Goal: Task Accomplishment & Management: Manage account settings

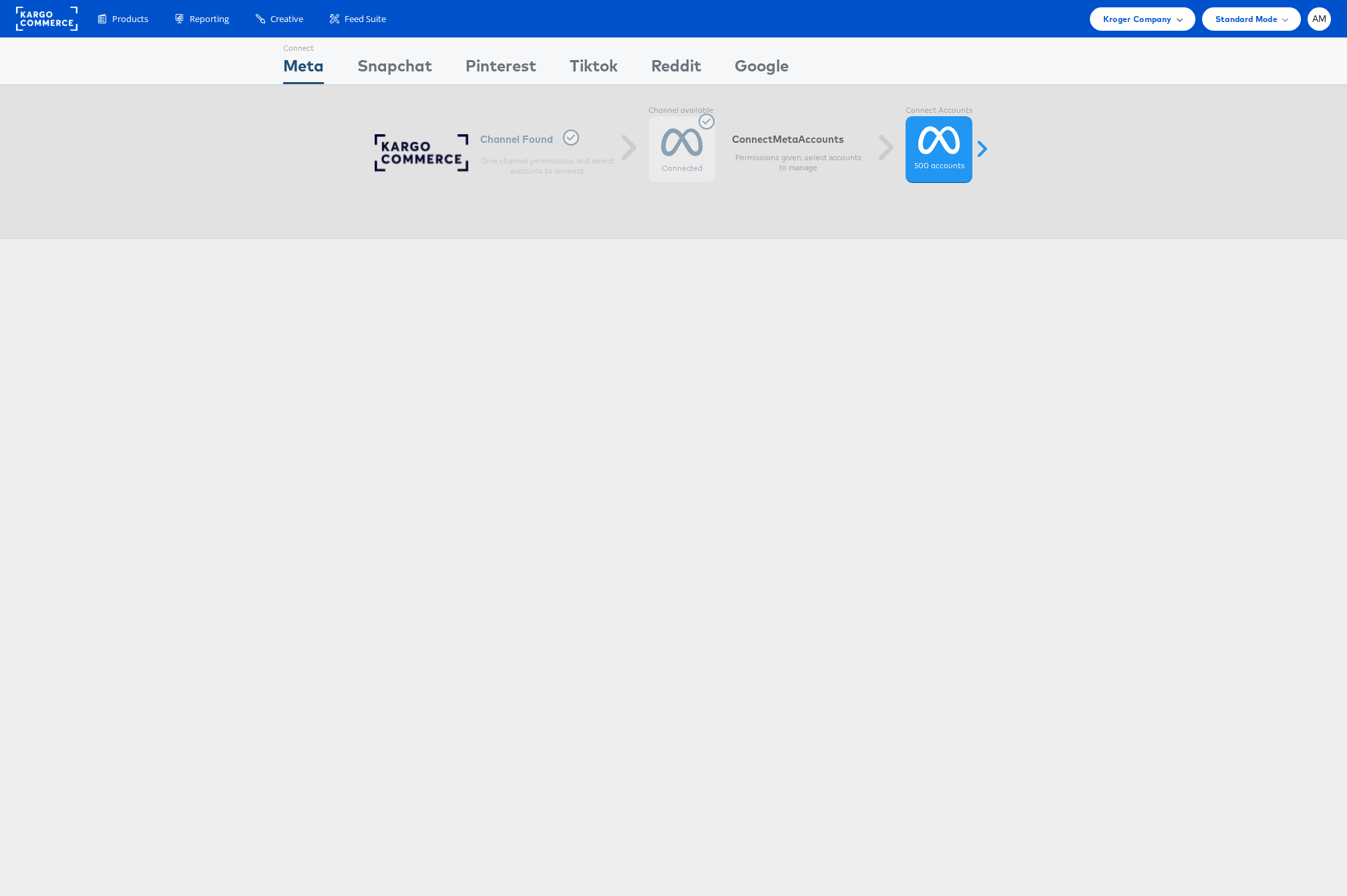
click at [1123, 25] on span "Kroger Company" at bounding box center [1137, 19] width 69 height 14
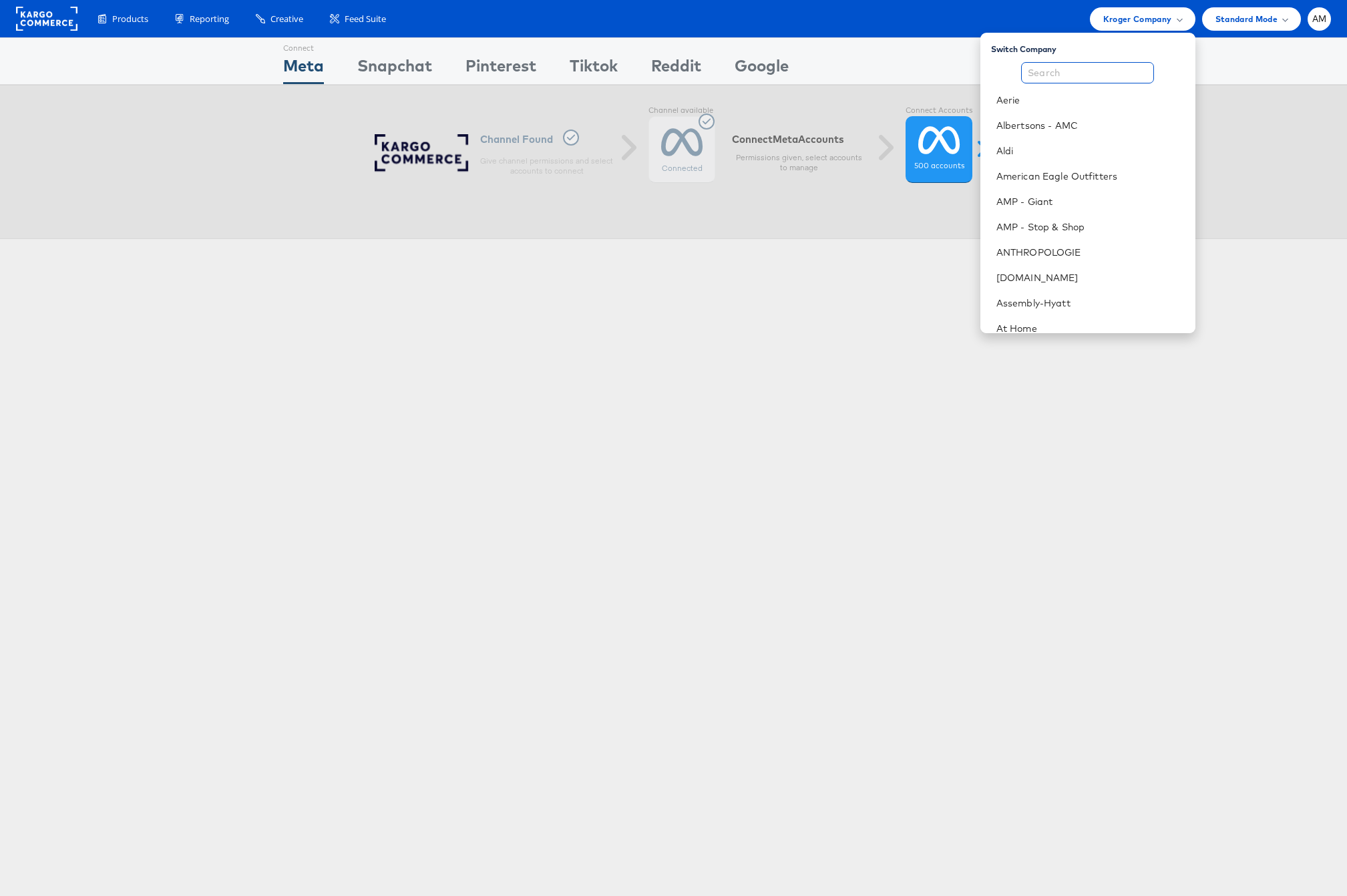
click at [1080, 73] on input "text" at bounding box center [1087, 73] width 133 height 21
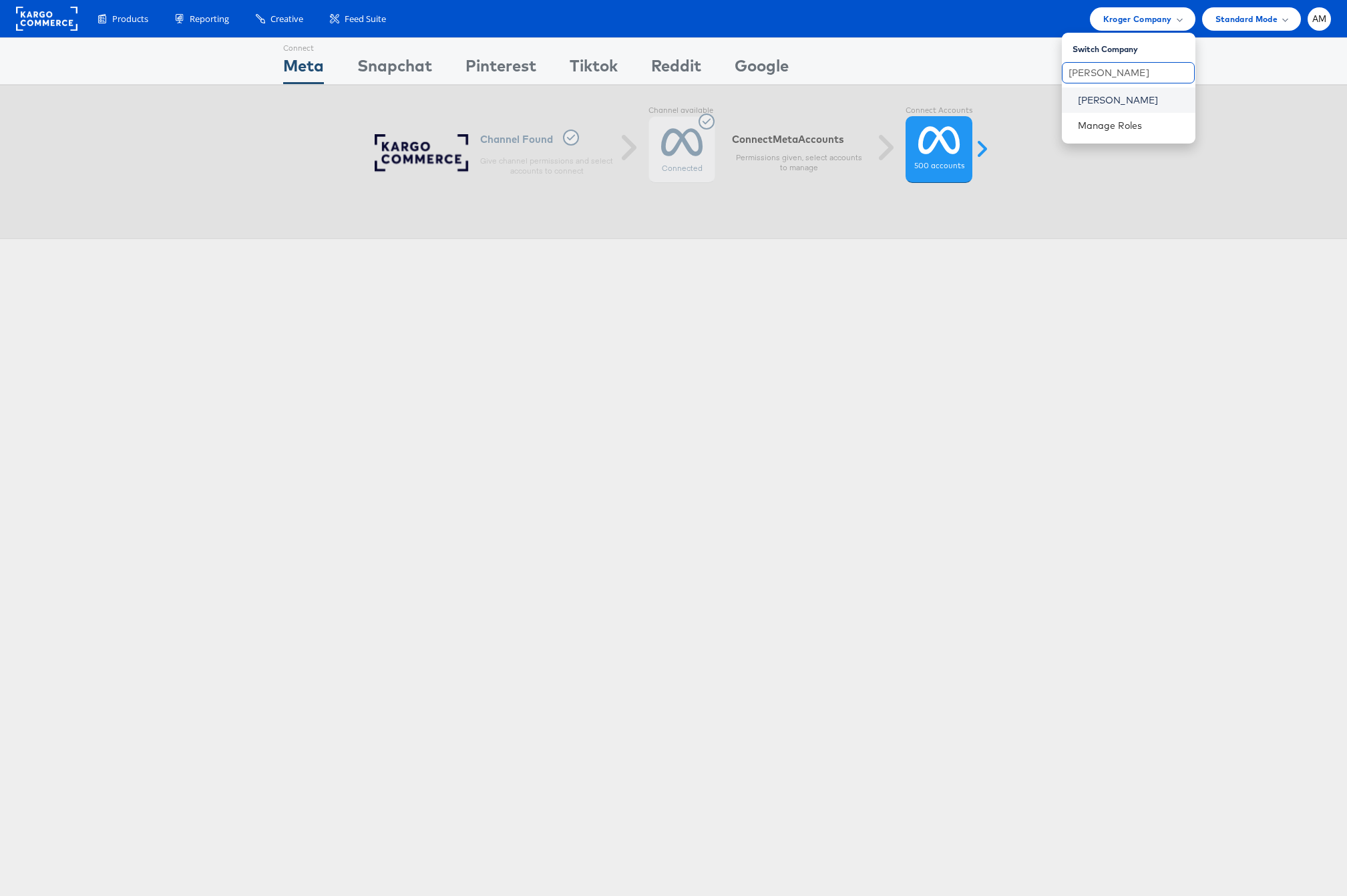
type input "steve"
click at [1092, 100] on link "[PERSON_NAME]" at bounding box center [1130, 99] width 107 height 13
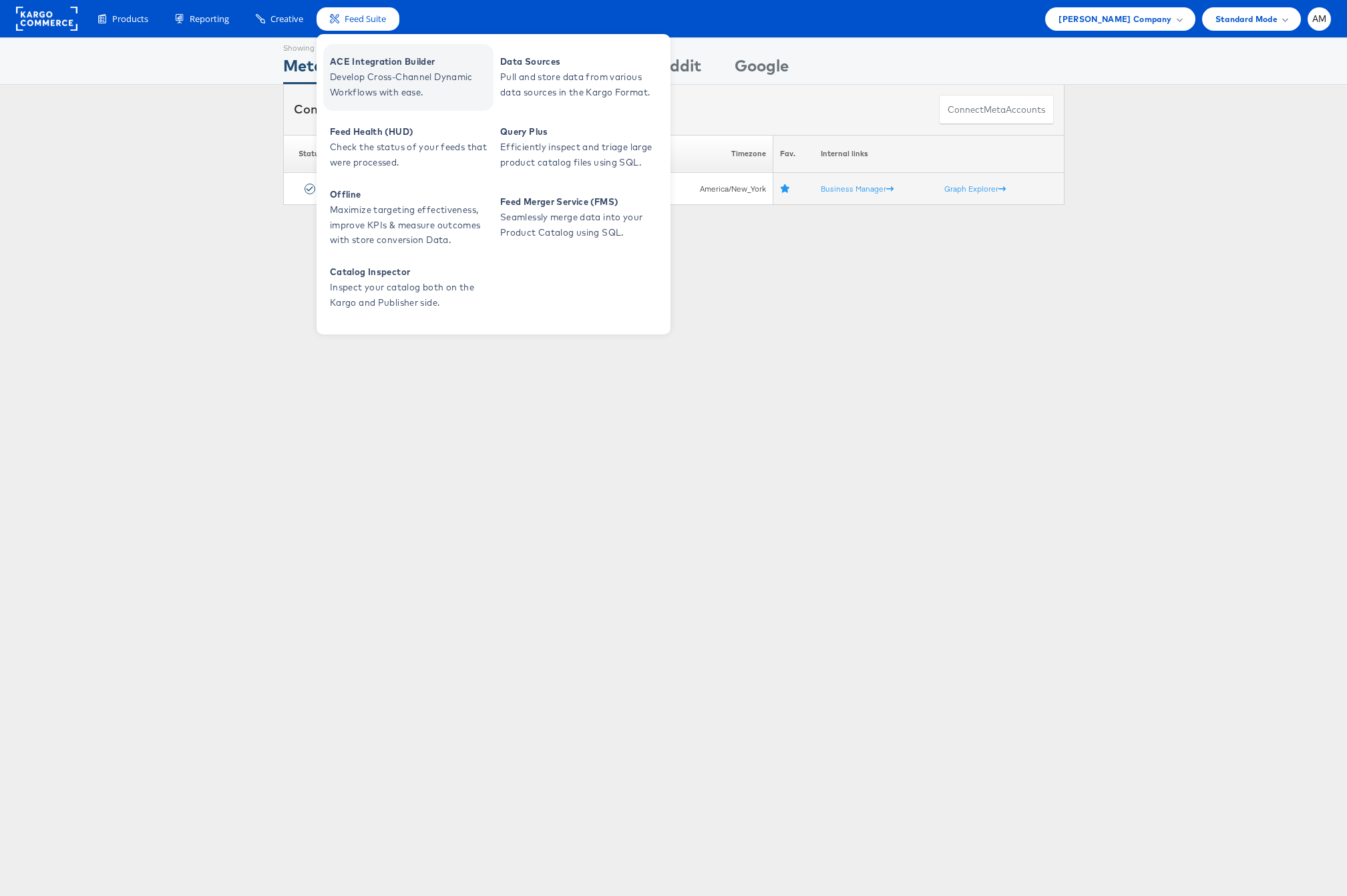
click at [356, 69] on span "ACE Integration Builder" at bounding box center [410, 61] width 160 height 15
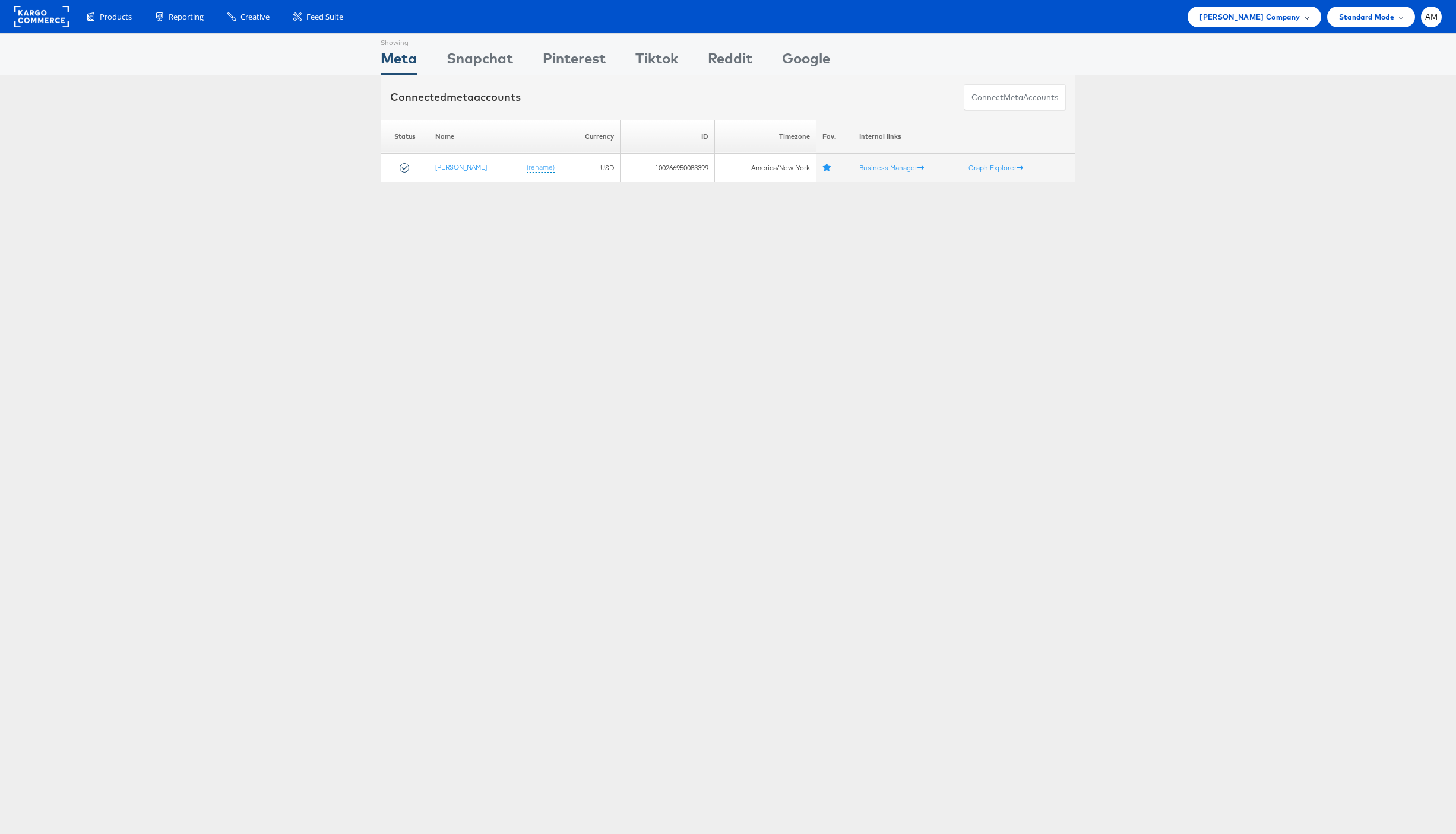
drag, startPoint x: 1267, startPoint y: 15, endPoint x: 1255, endPoint y: 21, distance: 13.4
click at [1263, 16] on span "Steve Madden Company" at bounding box center [1249, 17] width 100 height 13
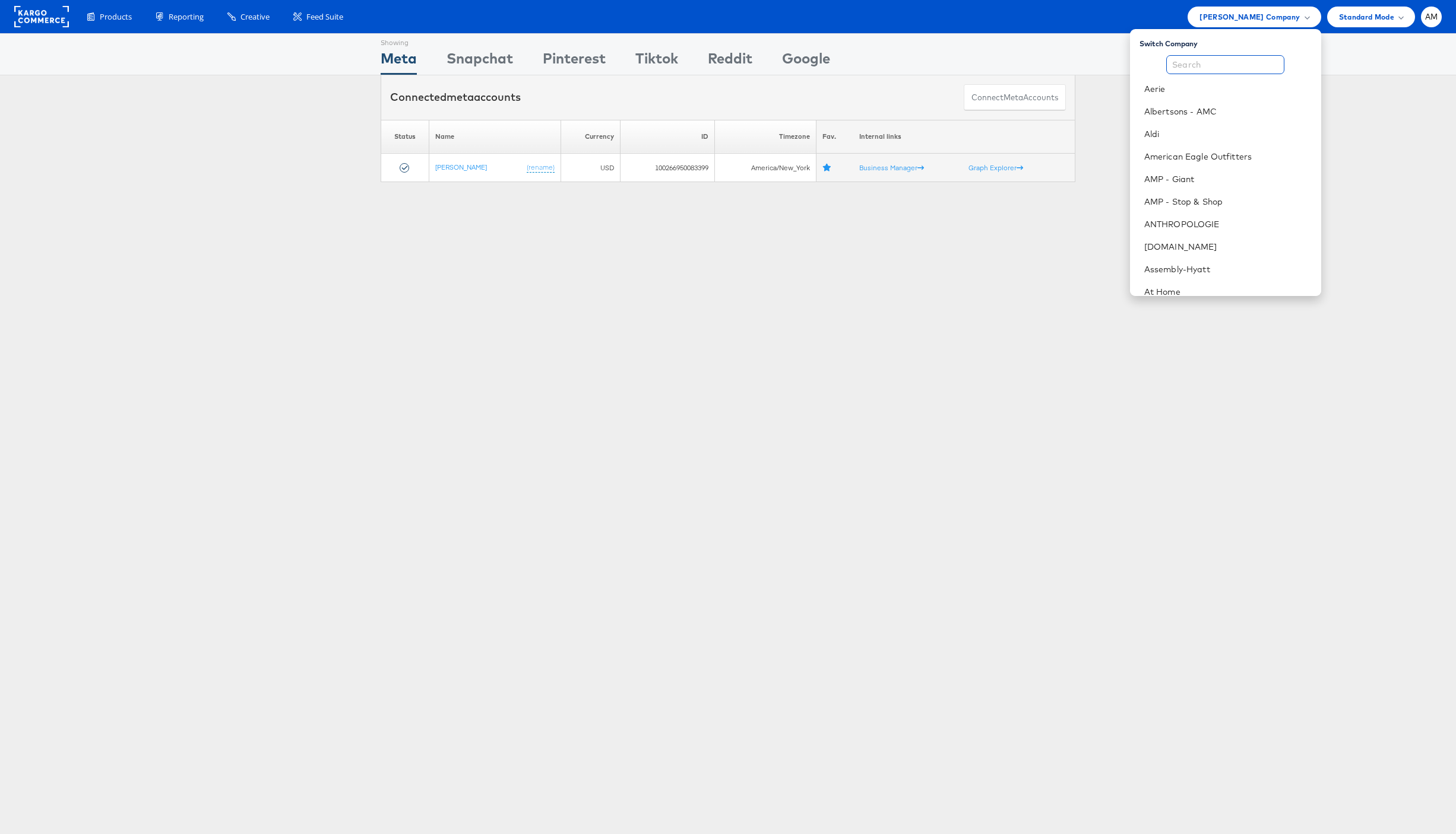
click at [1188, 67] on input "text" at bounding box center [1225, 65] width 118 height 19
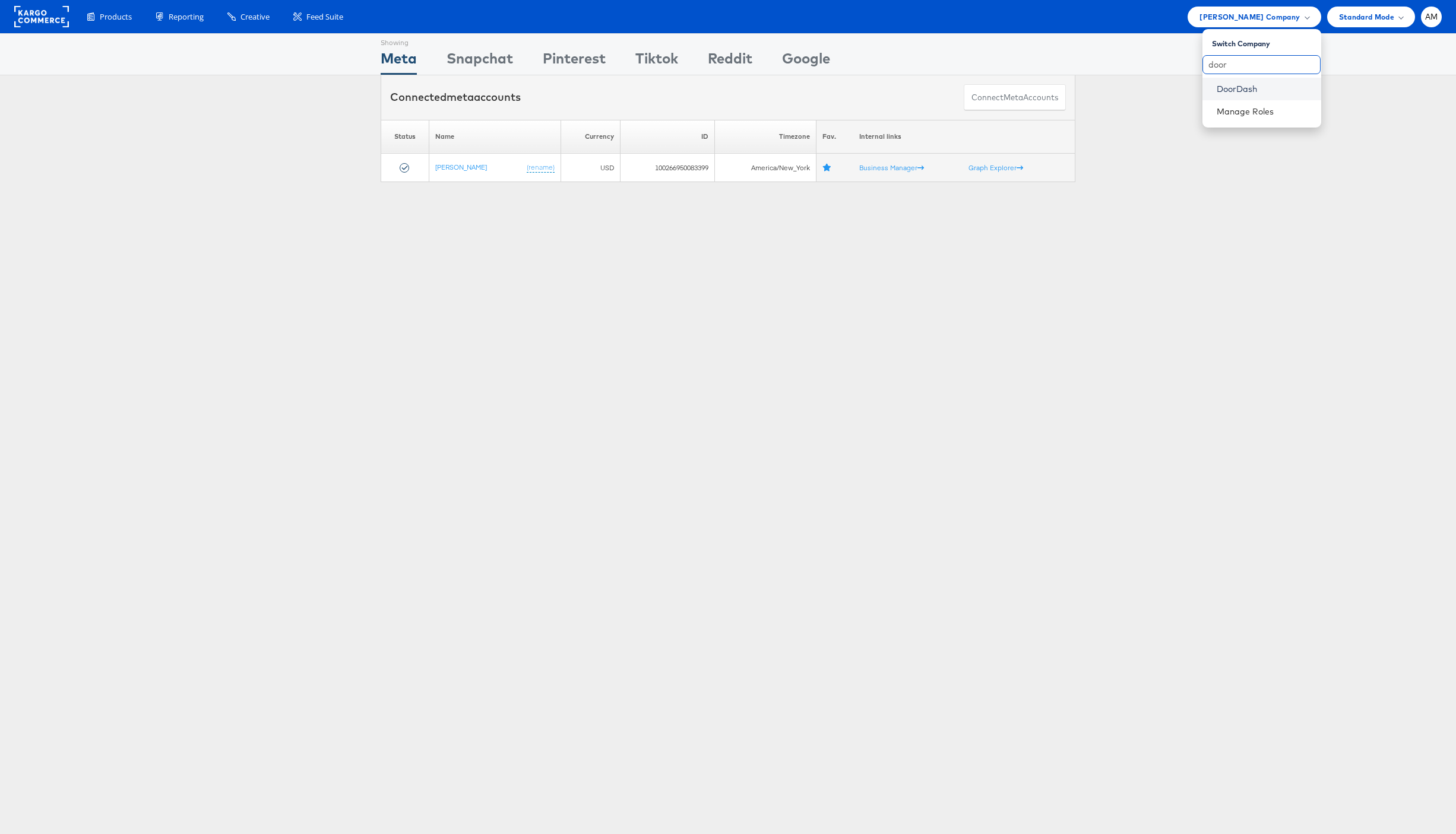
type input "door"
click at [1255, 92] on link "DoorDash" at bounding box center [1263, 88] width 95 height 12
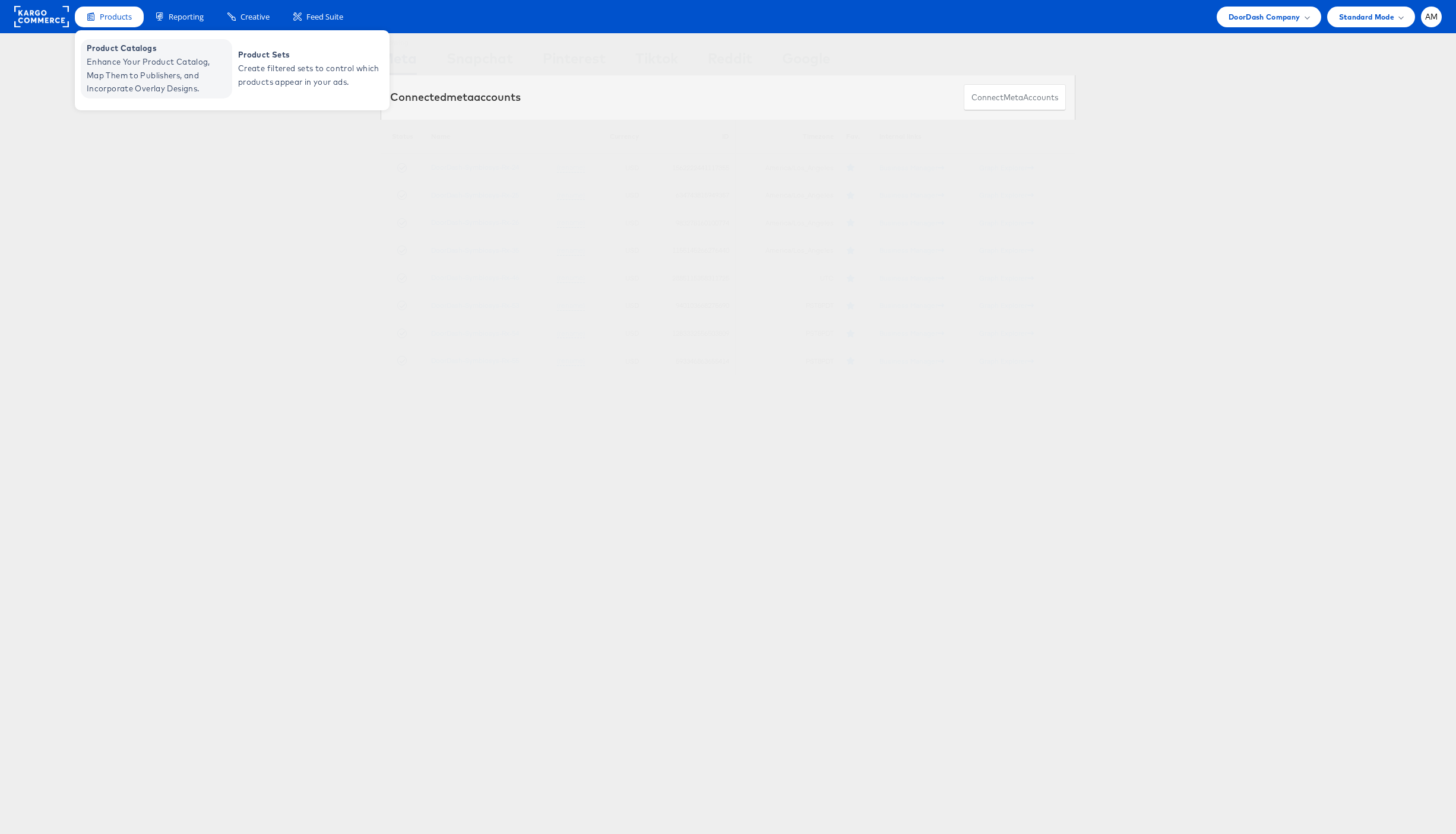
click at [132, 63] on span "Enhance Your Product Catalog, Map Them to Publishers, and Incorporate Overlay D…" at bounding box center [158, 76] width 142 height 41
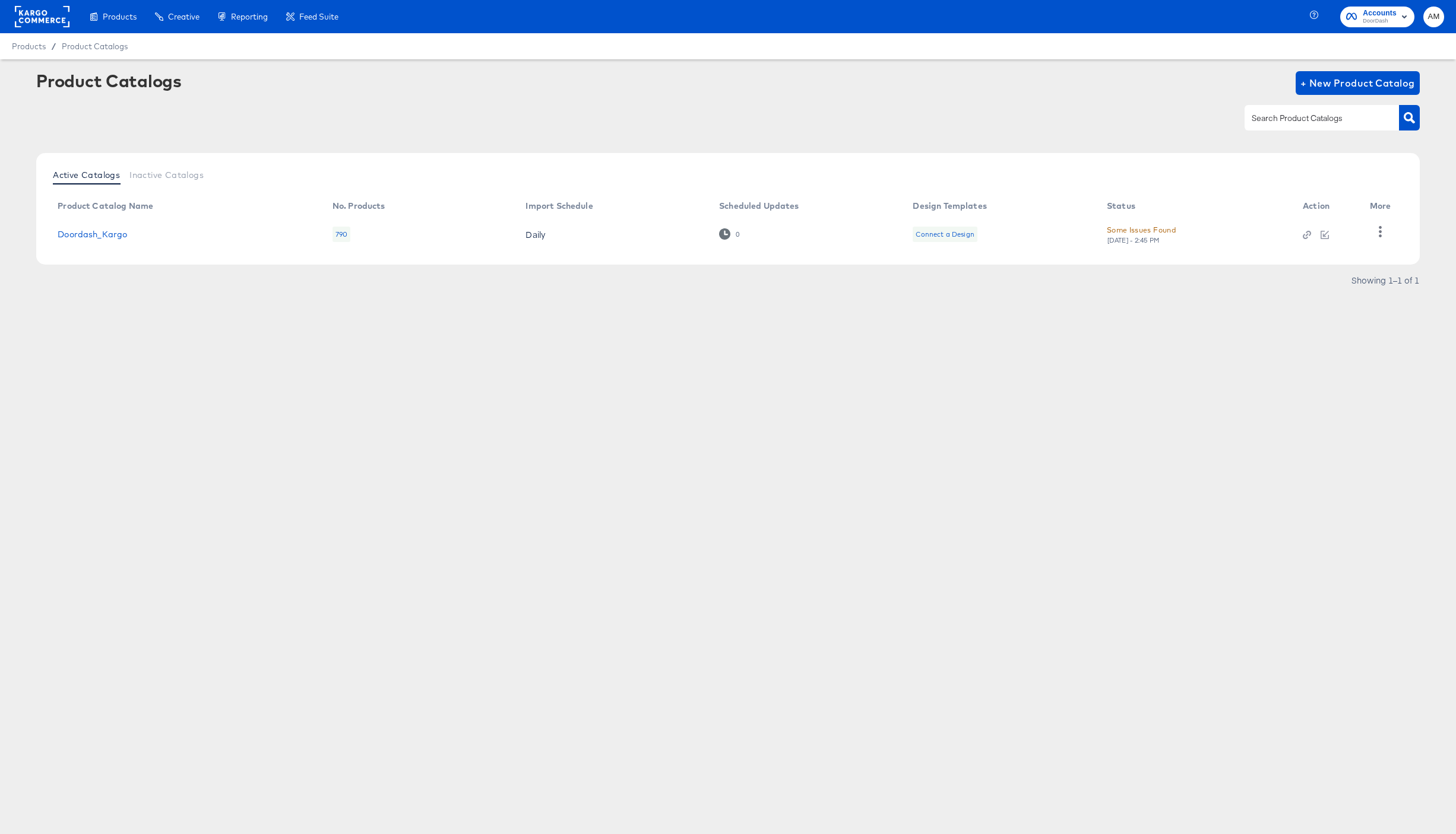
click at [1154, 231] on div "Some Issues Found" at bounding box center [1141, 230] width 69 height 13
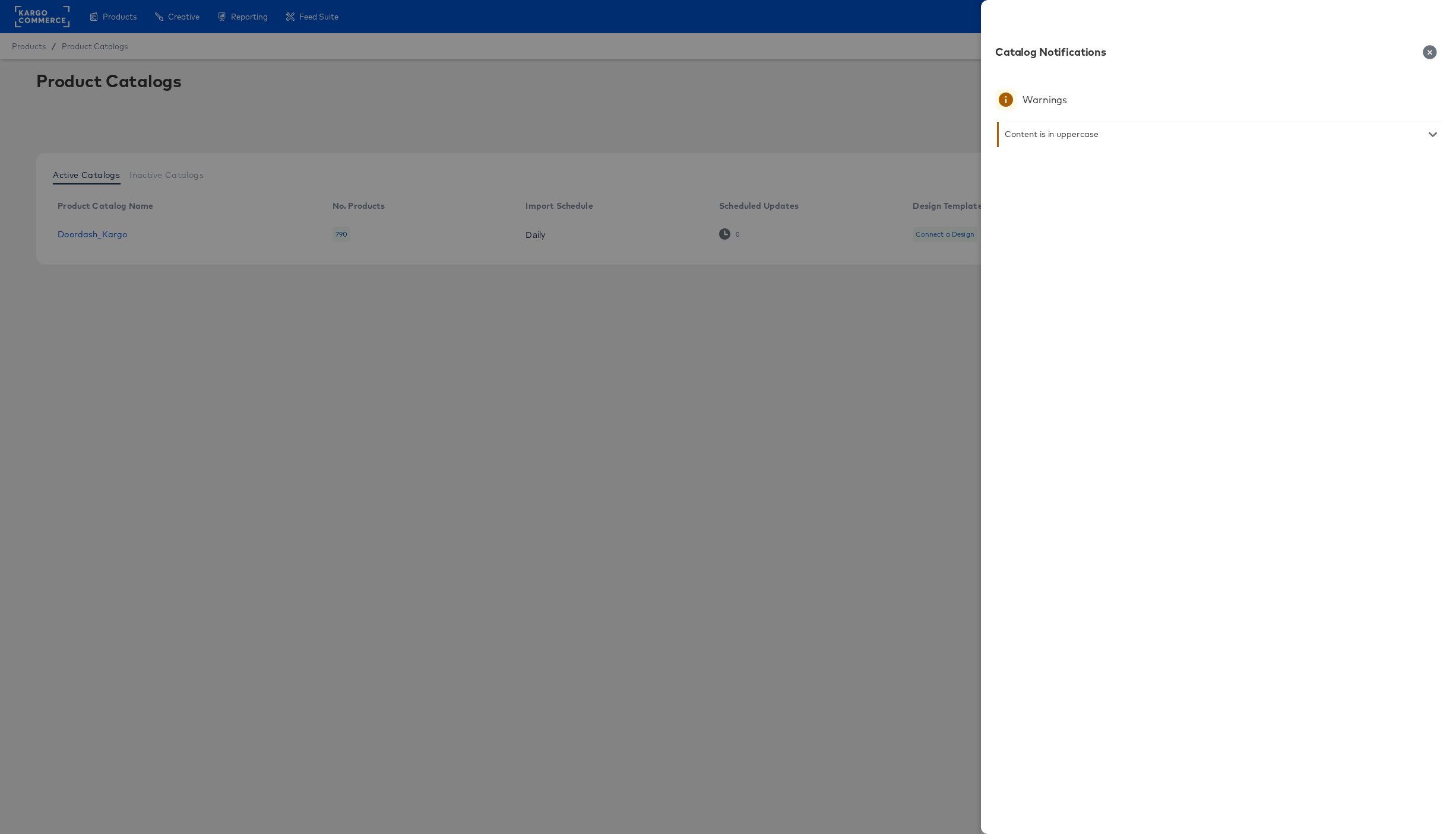
click at [1430, 48] on icon "button" at bounding box center [1429, 52] width 13 height 13
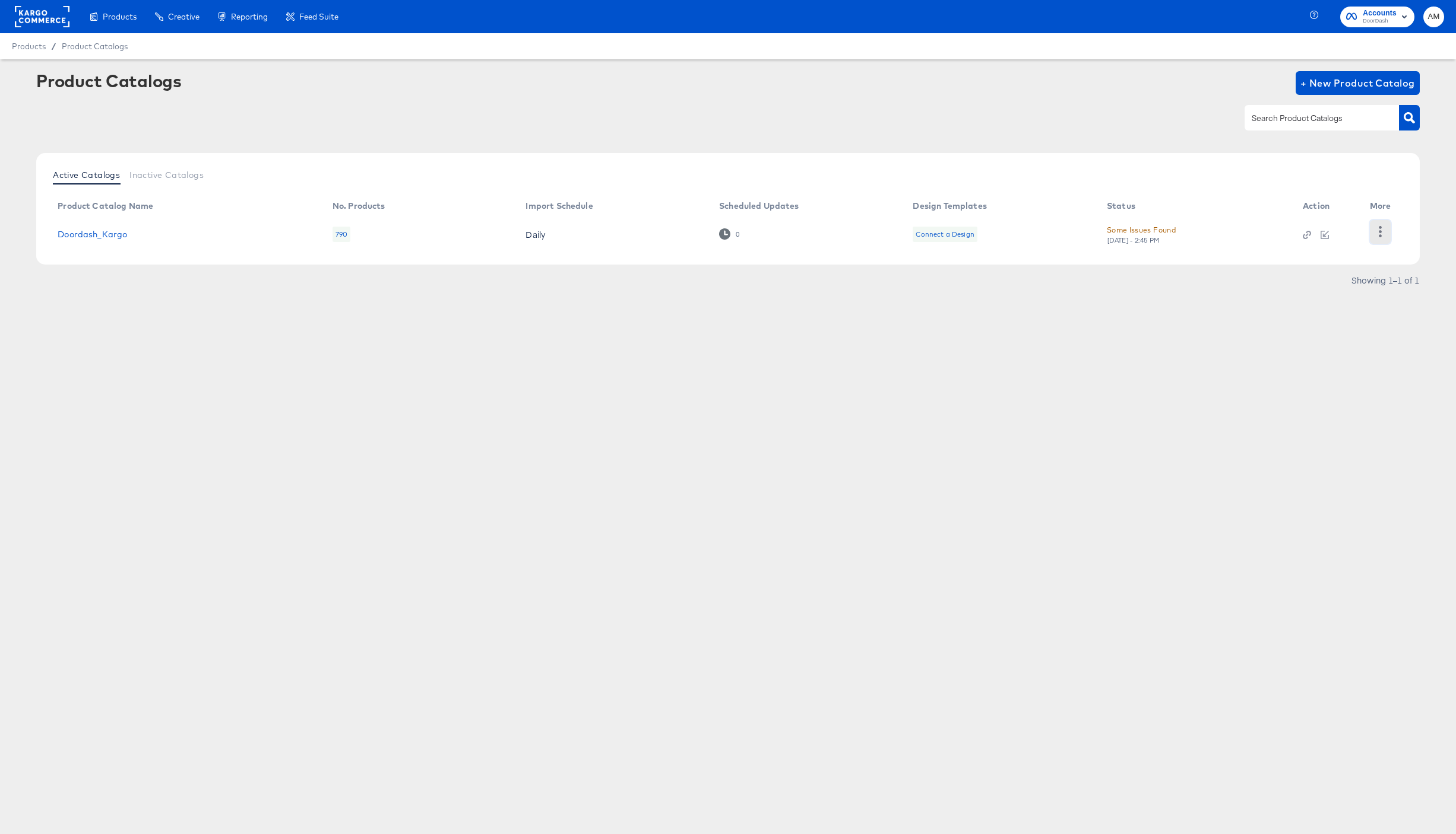
click at [1378, 233] on icon "button" at bounding box center [1380, 232] width 11 height 11
click at [1309, 269] on div "HUD Checks (Internal)" at bounding box center [1332, 268] width 119 height 19
click at [102, 235] on link "Doordash_Kargo" at bounding box center [92, 235] width 70 height 9
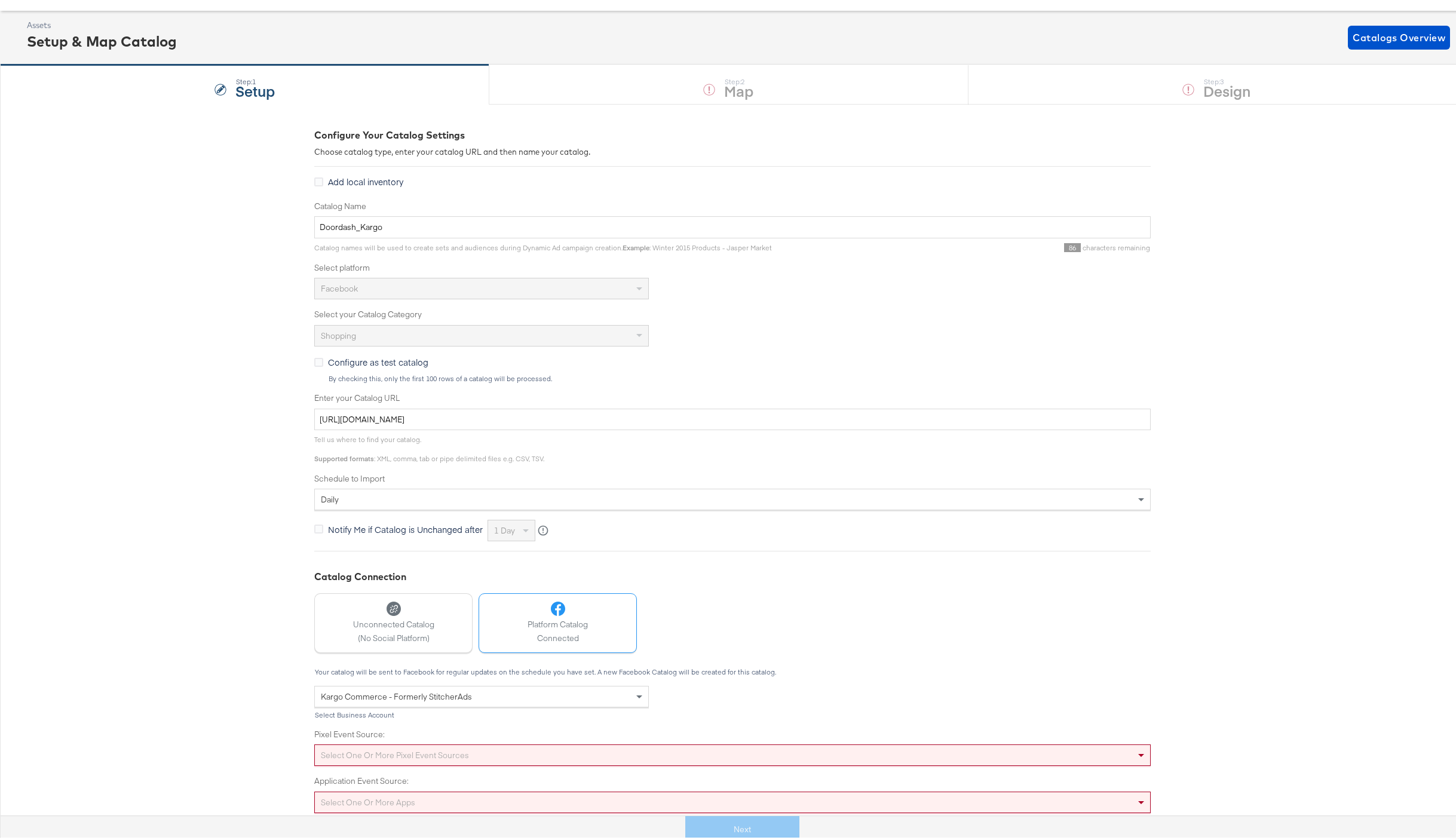
scroll to position [54, 0]
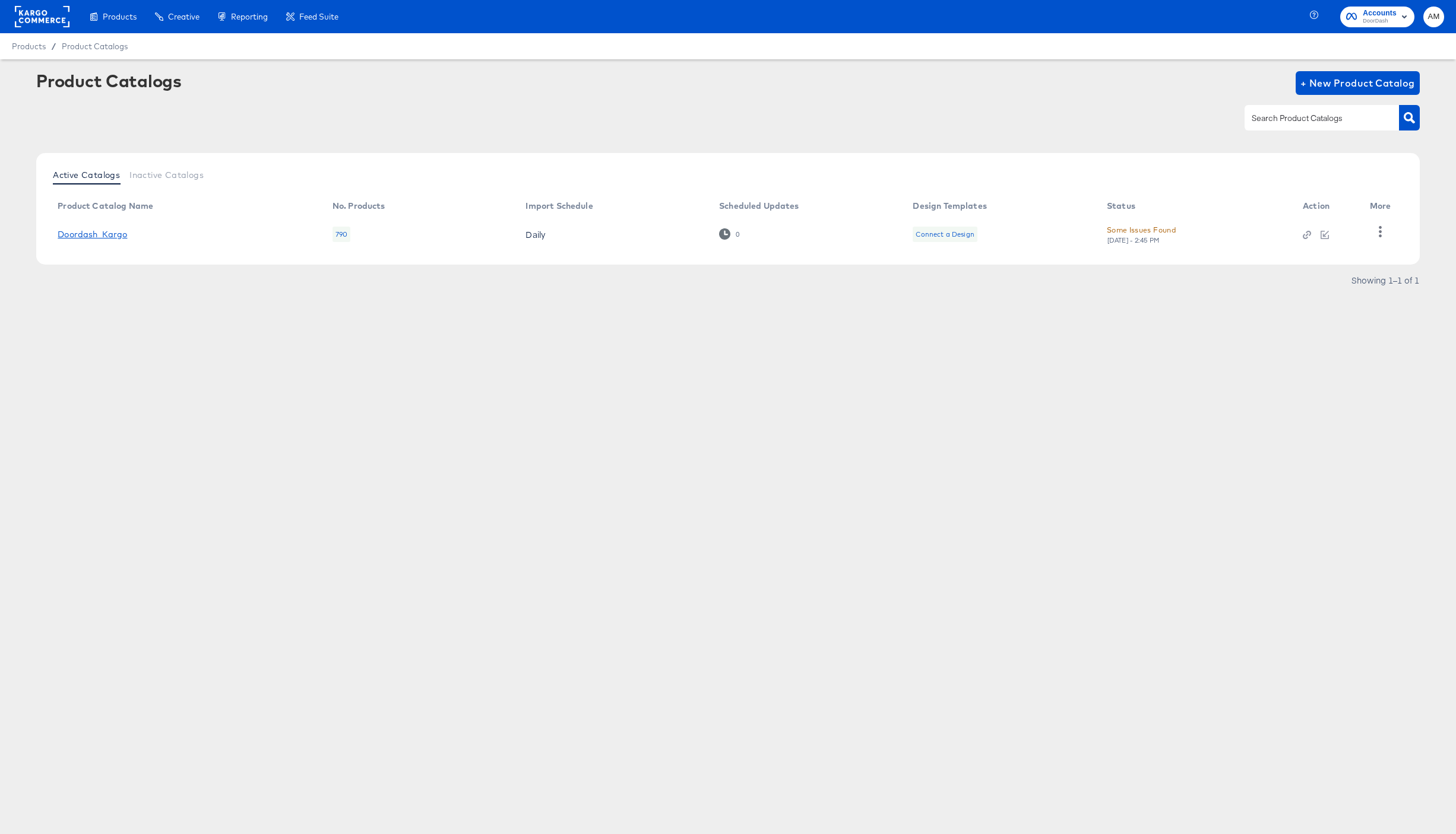
click at [104, 232] on link "Doordash_Kargo" at bounding box center [92, 235] width 70 height 9
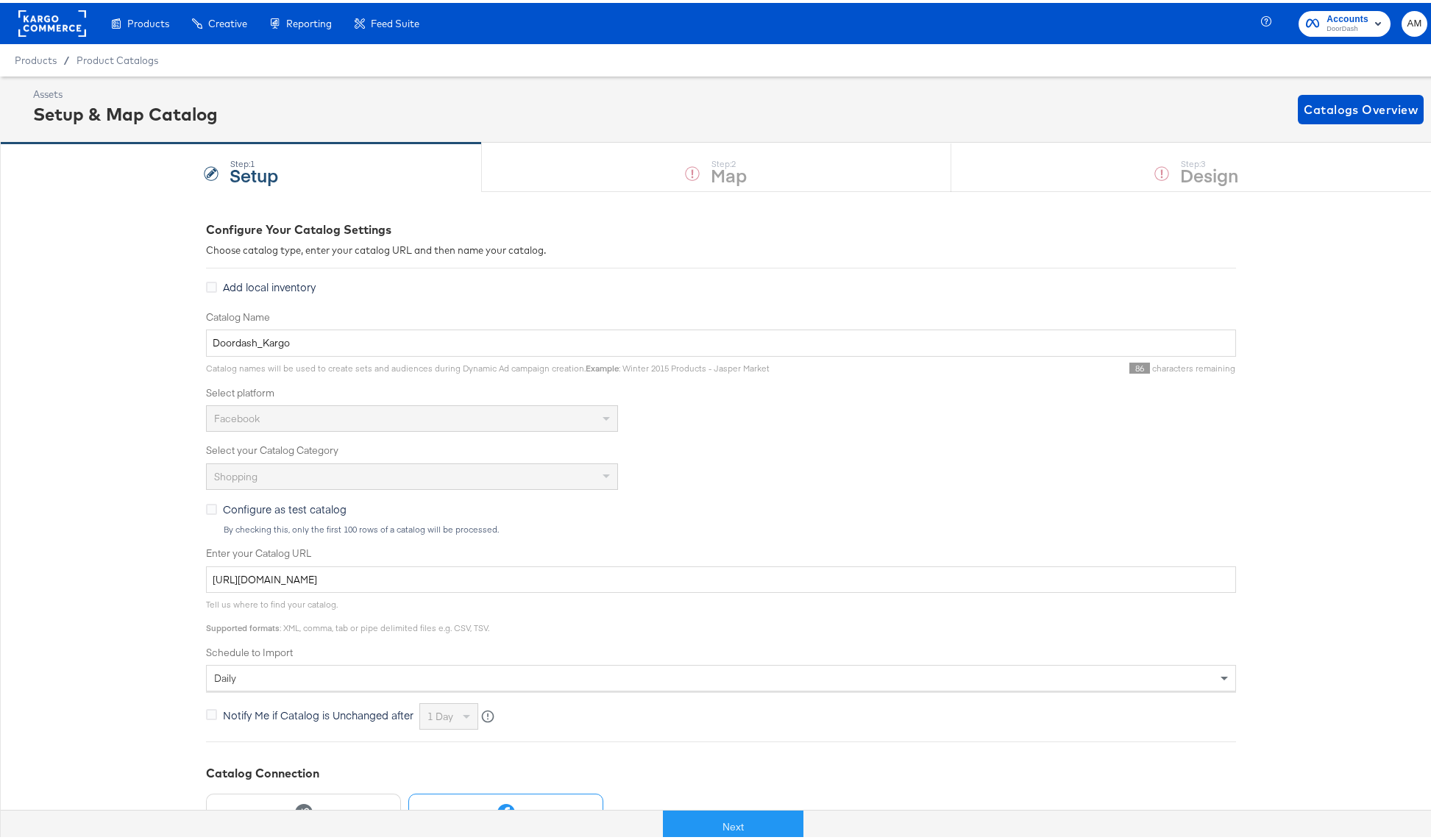
click at [45, 23] on rect at bounding box center [52, 20] width 68 height 26
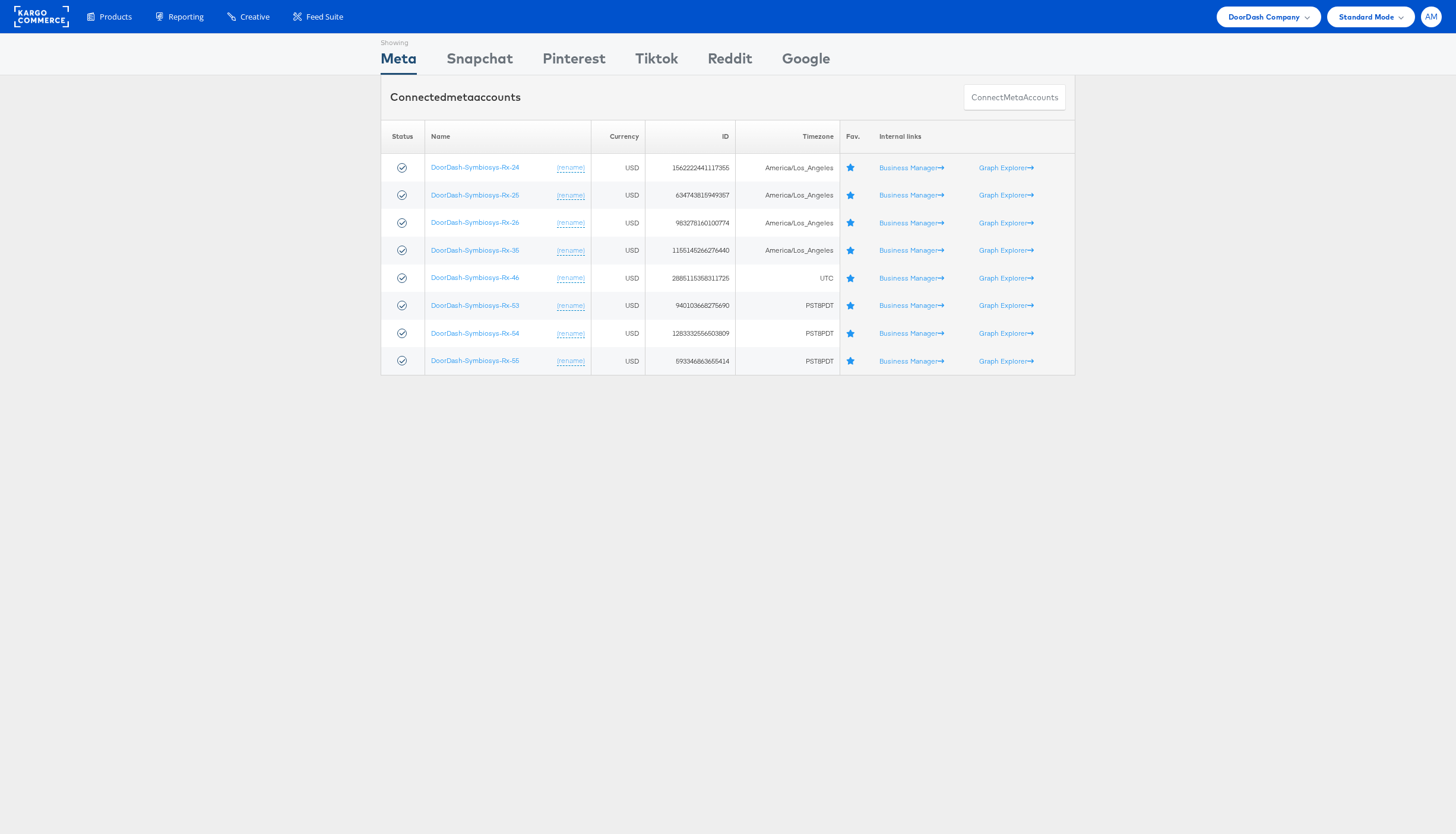
click at [1427, 16] on span "AM" at bounding box center [1431, 17] width 13 height 8
click at [1351, 112] on link "Internal Dashboard" at bounding box center [1382, 113] width 102 height 12
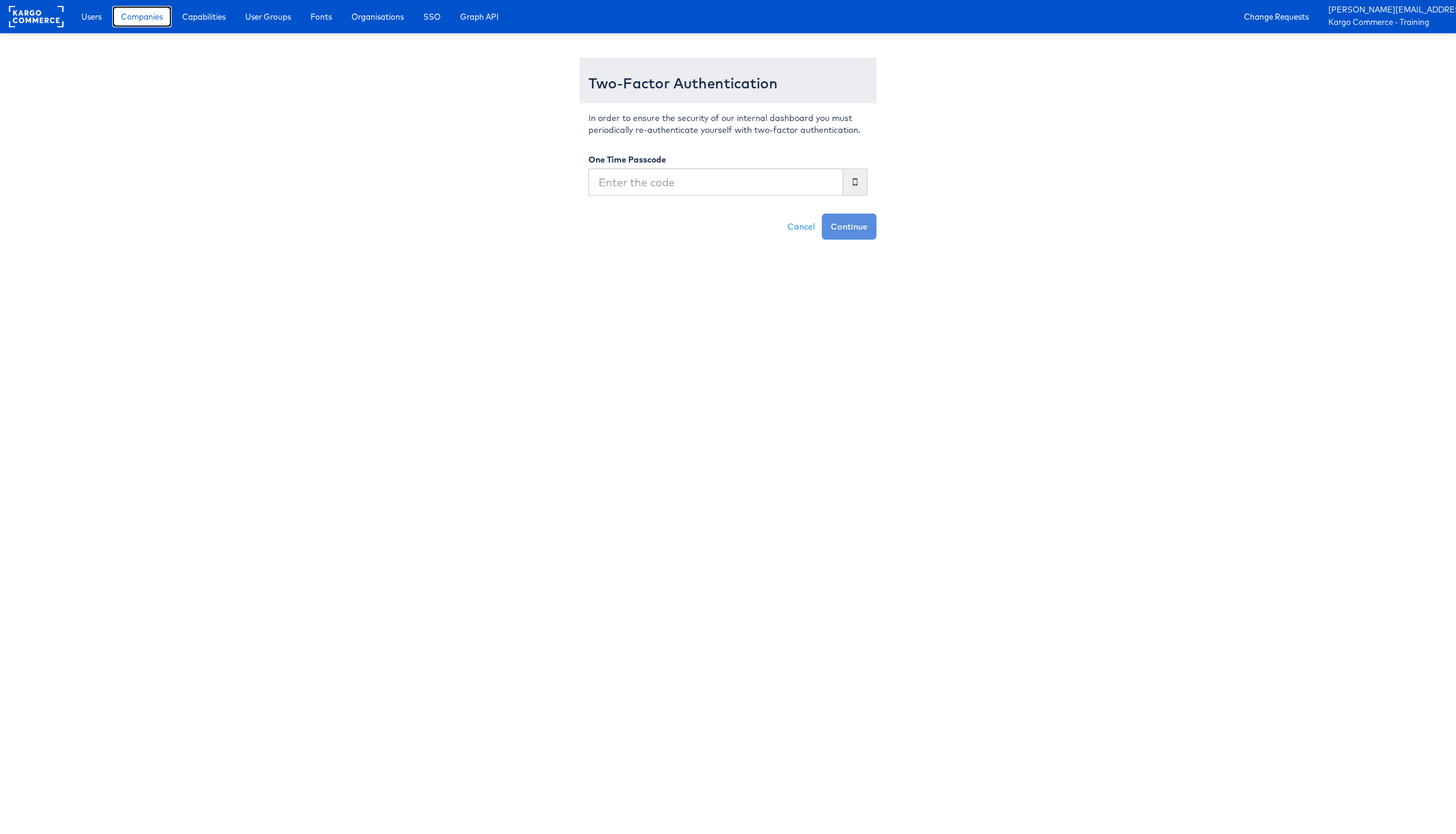
click at [129, 13] on span "Companies" at bounding box center [142, 16] width 41 height 12
click at [648, 184] on input "text" at bounding box center [715, 182] width 254 height 27
type input "153642"
click at [822, 214] on button "Continue" at bounding box center [849, 226] width 55 height 26
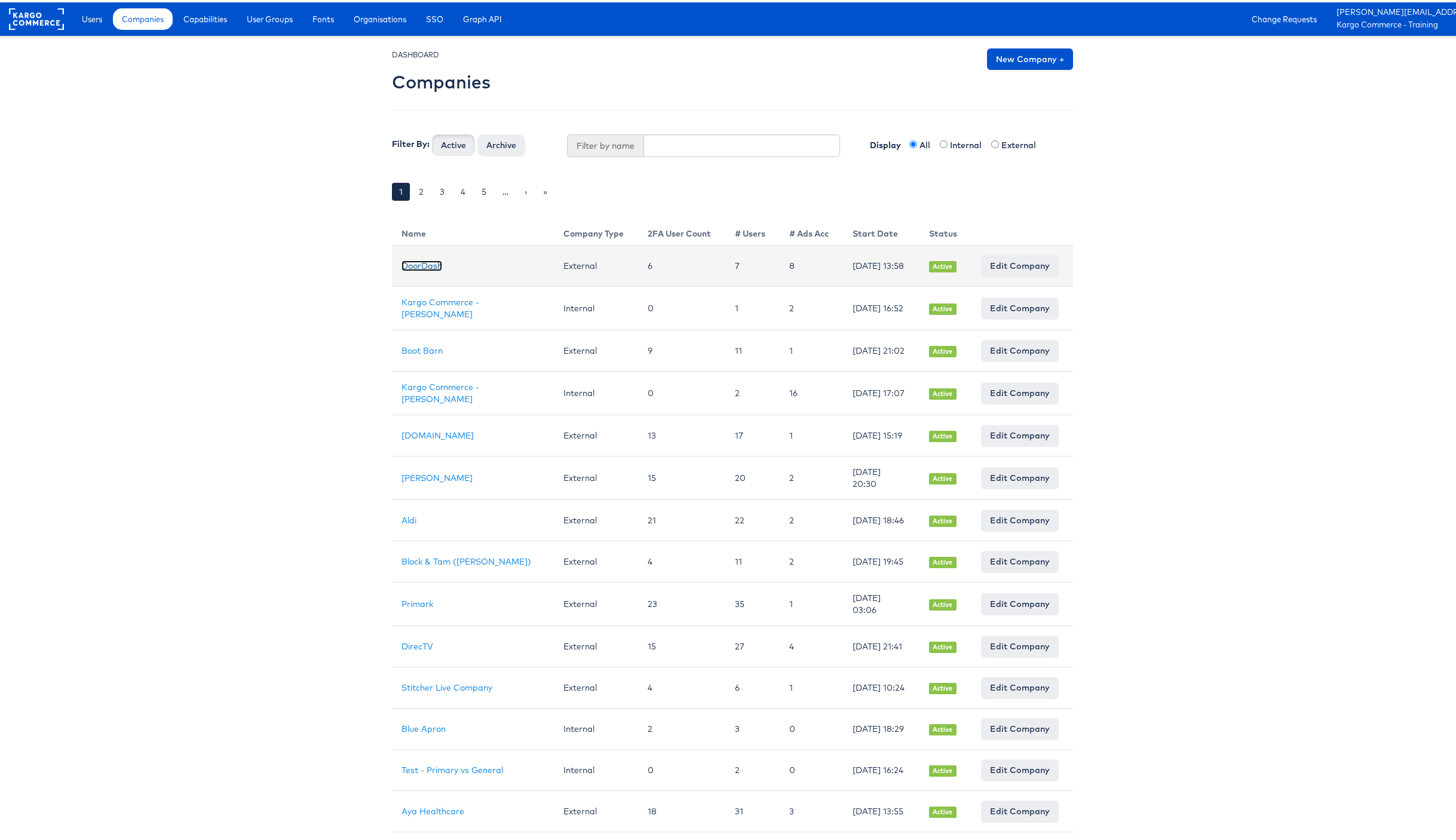
click at [408, 265] on link "DoorDash" at bounding box center [422, 264] width 41 height 11
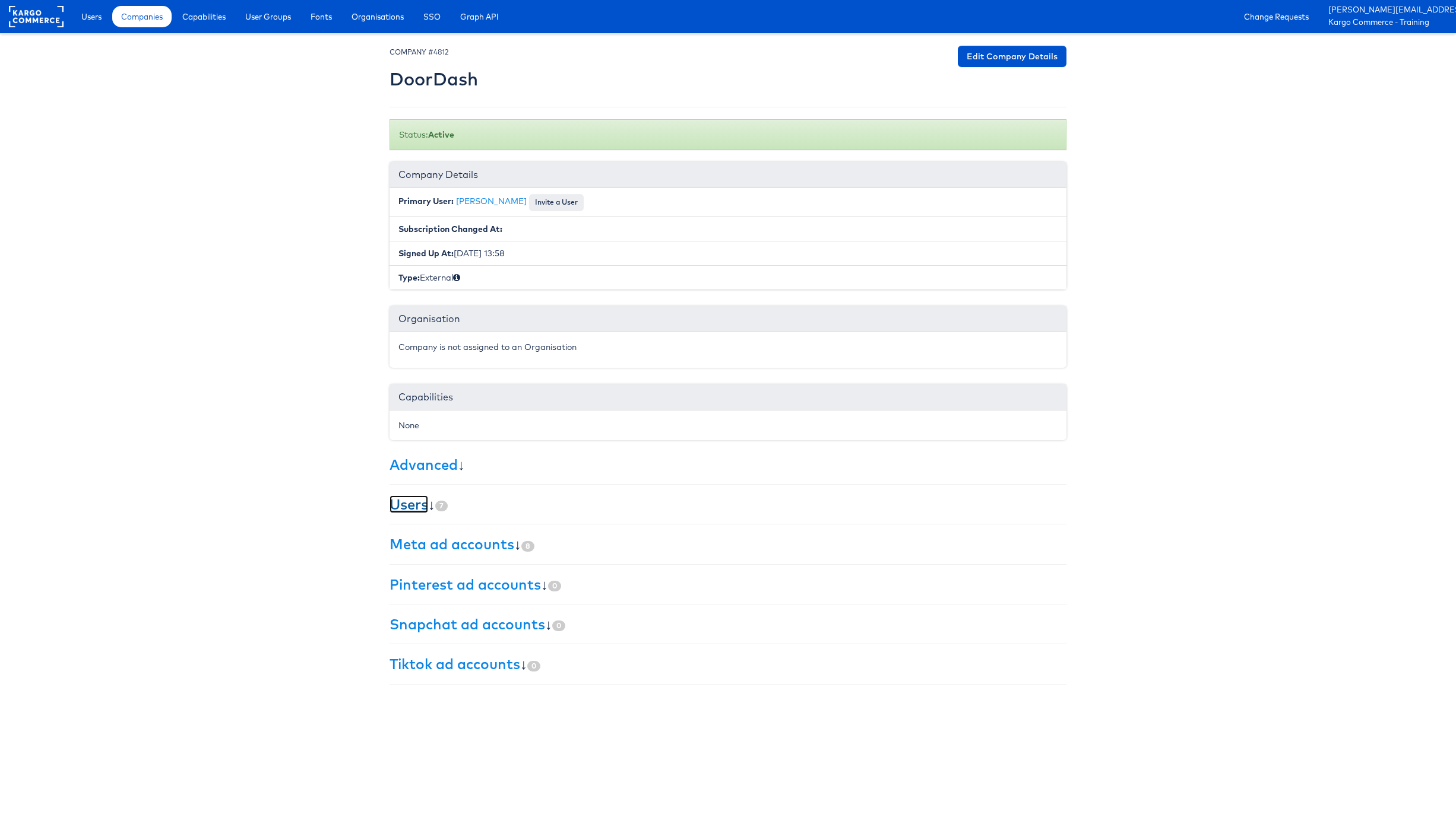
click at [409, 500] on link "Users" at bounding box center [409, 504] width 38 height 18
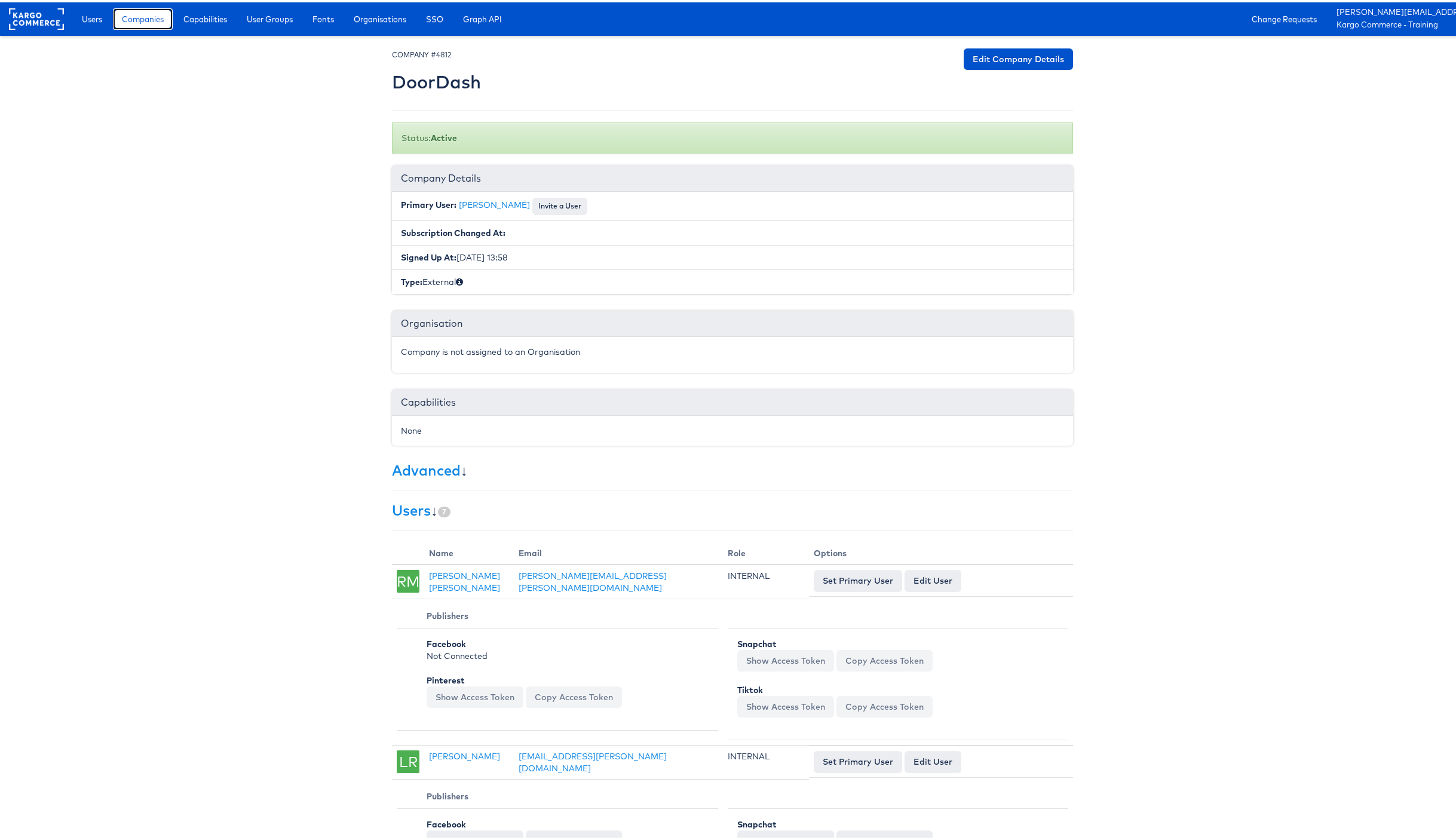
click at [142, 20] on span "Companies" at bounding box center [143, 17] width 42 height 12
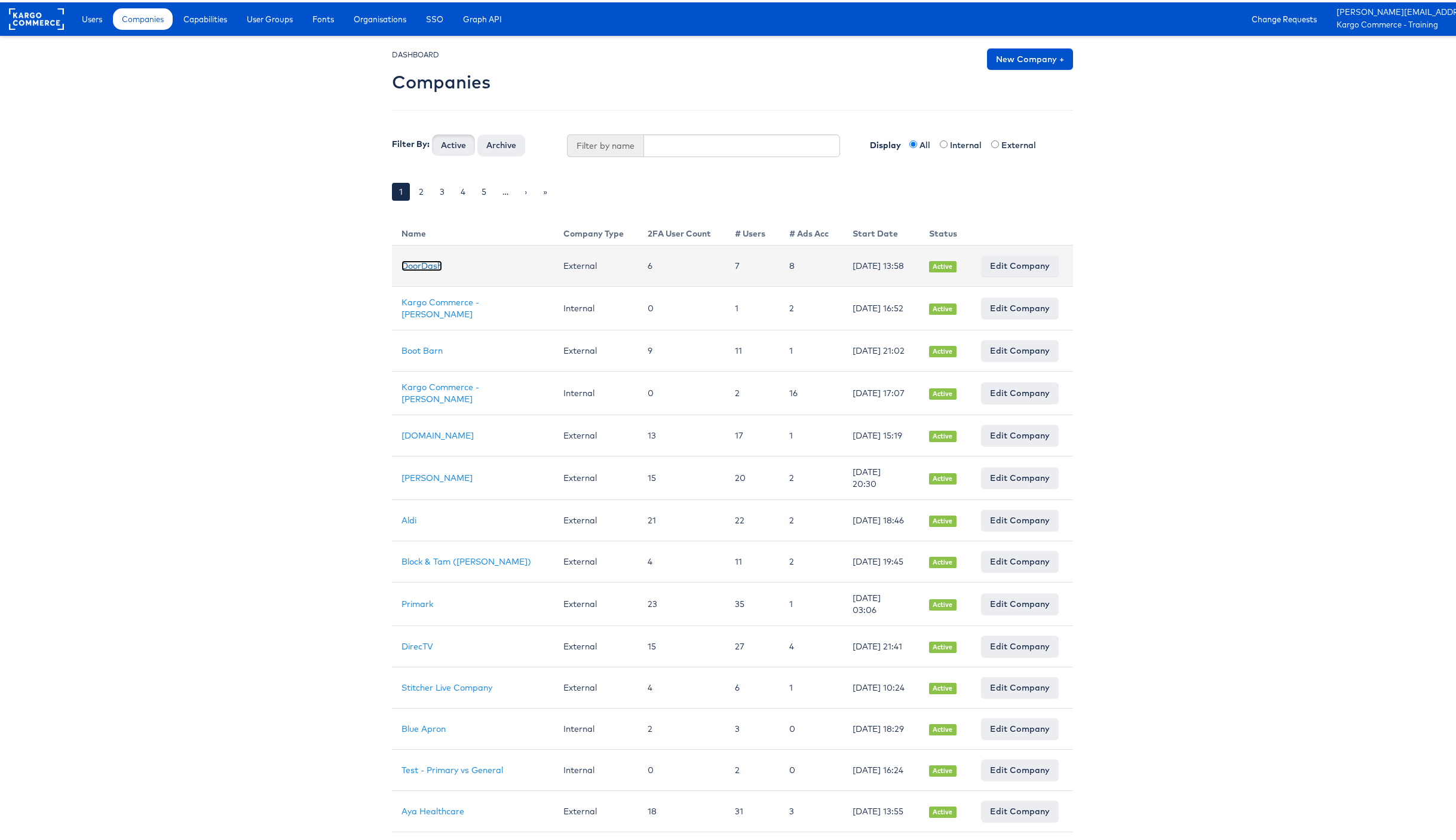
click at [417, 266] on link "DoorDash" at bounding box center [422, 264] width 41 height 11
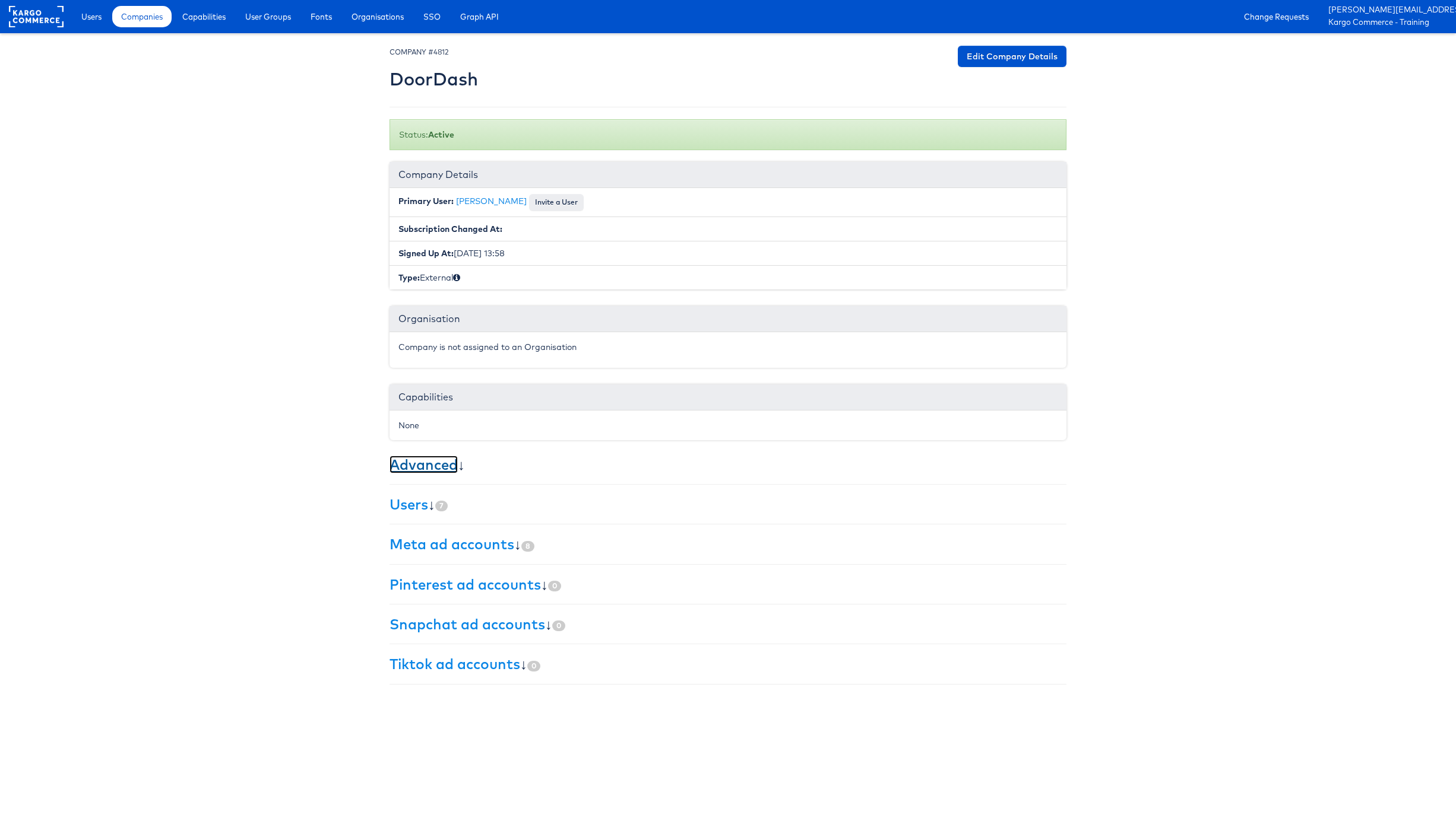
click at [423, 467] on link "Advanced" at bounding box center [423, 465] width 68 height 18
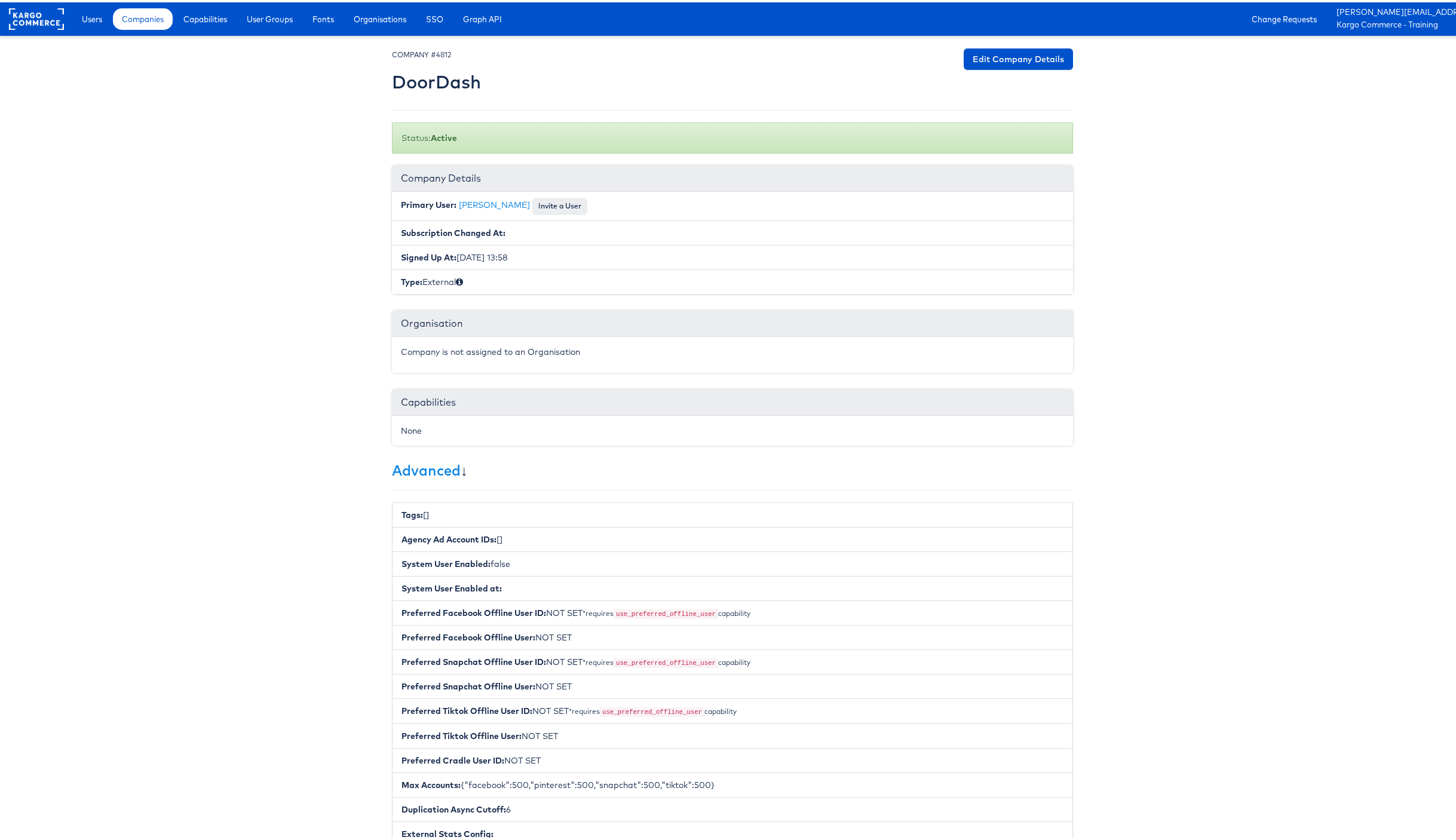
drag, startPoint x: 618, startPoint y: 610, endPoint x: 719, endPoint y: 611, distance: 101.0
click at [719, 611] on small "*requires use_preferred_offline_user capability" at bounding box center [667, 611] width 168 height 9
click at [682, 609] on code "use_preferred_offline_user" at bounding box center [666, 612] width 105 height 9
click at [682, 610] on code "use_preferred_offline_user" at bounding box center [666, 612] width 105 height 9
click at [196, 411] on body "Users Companies Capabilities User Groups Fonts Organisations SSO Graph API Chan…" at bounding box center [733, 549] width 1465 height 1098
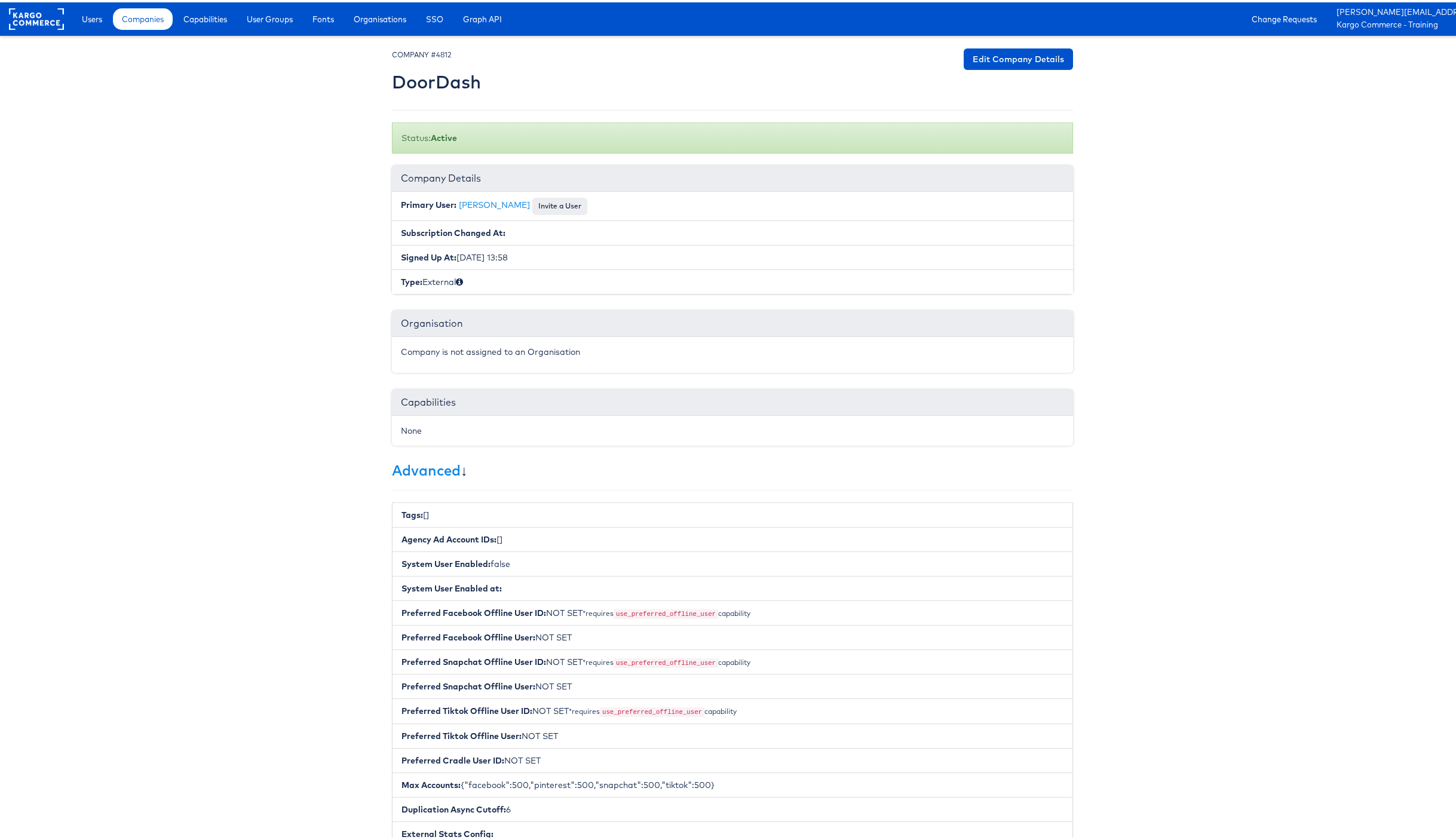
drag, startPoint x: 397, startPoint y: 564, endPoint x: 529, endPoint y: 566, distance: 132.0
click at [529, 566] on li "System User Enabled: false" at bounding box center [733, 562] width 682 height 25
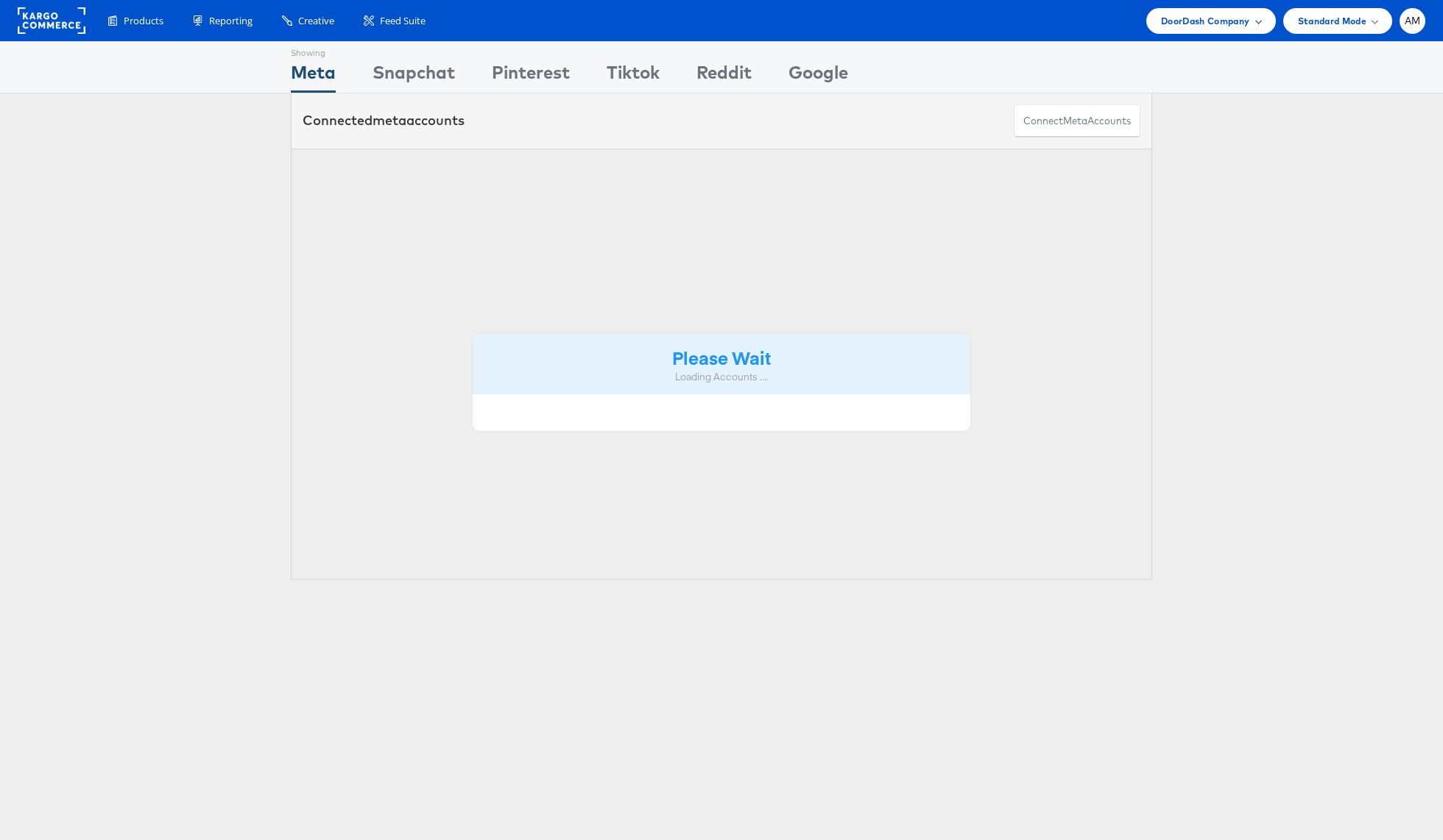
click at [1184, 20] on span "DoorDash Company" at bounding box center [1205, 21] width 89 height 16
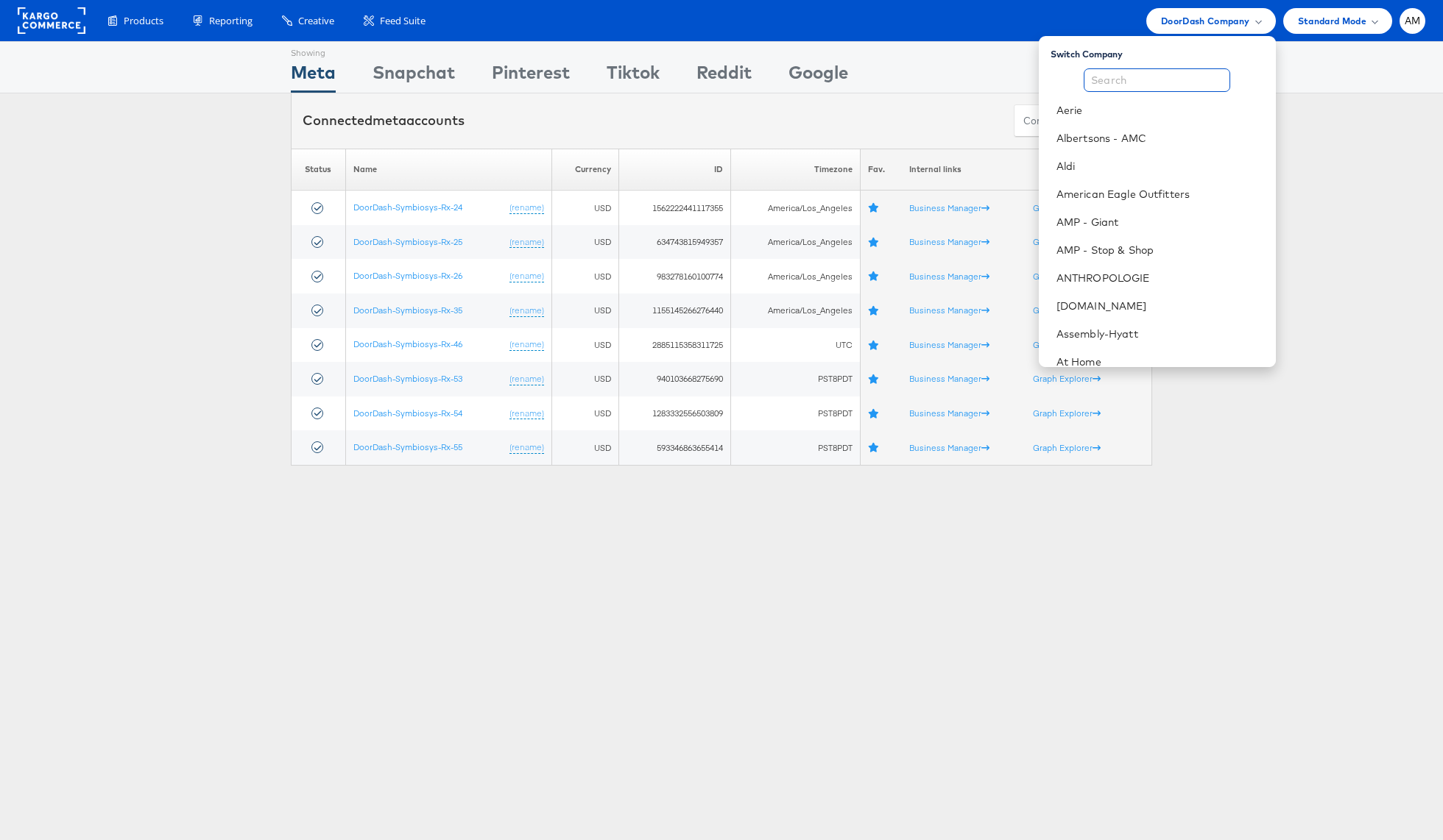
click at [1158, 82] on input "text" at bounding box center [1156, 81] width 147 height 23
click at [1077, 169] on link "Aldi" at bounding box center [1160, 166] width 208 height 15
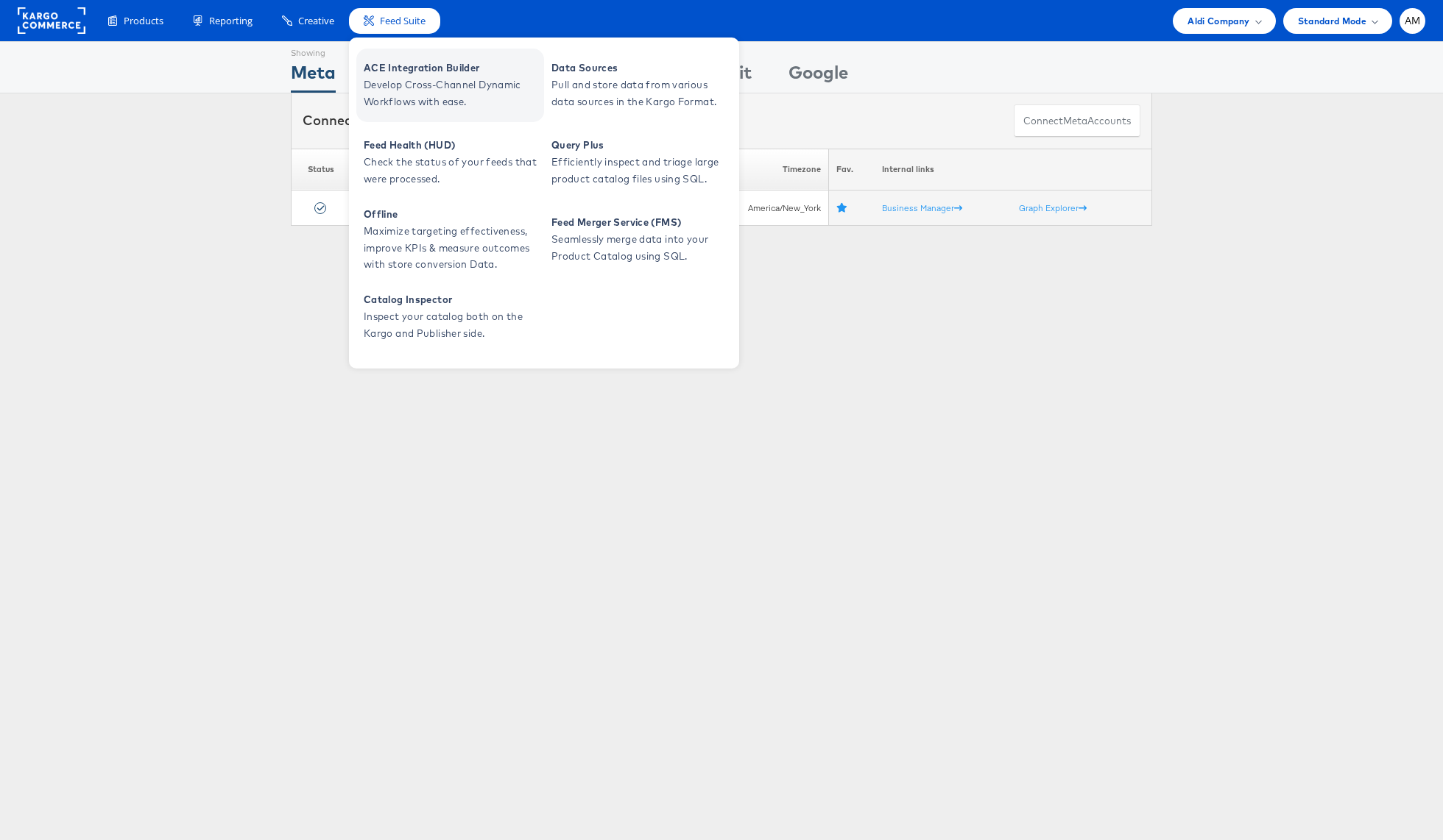
click at [396, 81] on span "Develop Cross-Channel Dynamic Workflows with ease." at bounding box center [452, 93] width 177 height 34
